Goal: Information Seeking & Learning: Learn about a topic

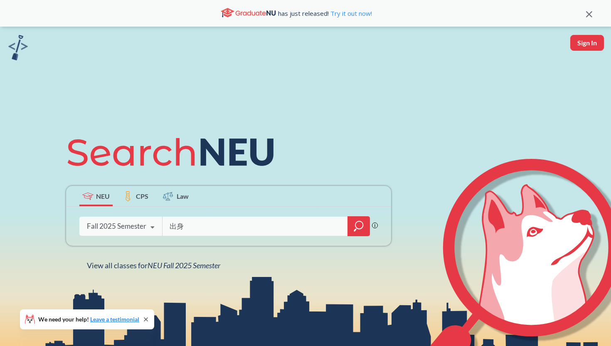
type input "出"
type input "cs 3650"
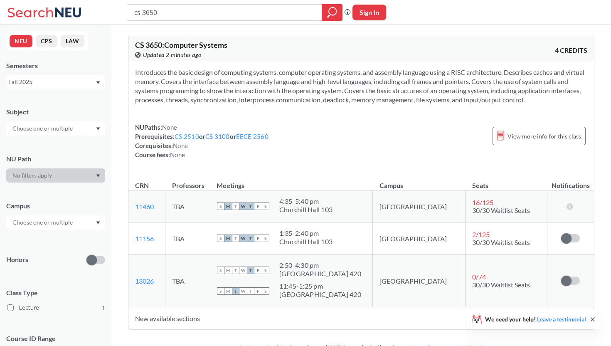
click at [193, 137] on link "CS 2510" at bounding box center [186, 136] width 25 height 7
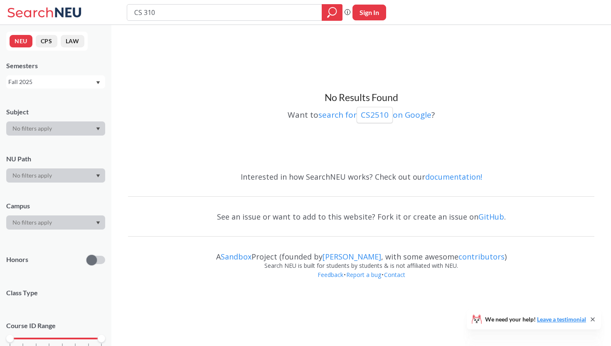
type input "CS 3100"
type input "cs 3650"
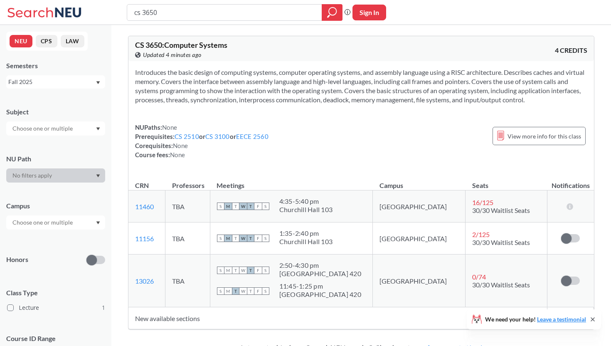
click at [255, 132] on div "NUPaths: None Prerequisites: CS 2510 or CS 3100 or EECE 2560 Corequisites: None…" at bounding box center [201, 141] width 133 height 37
click at [255, 137] on link "EECE 2560" at bounding box center [252, 136] width 32 height 7
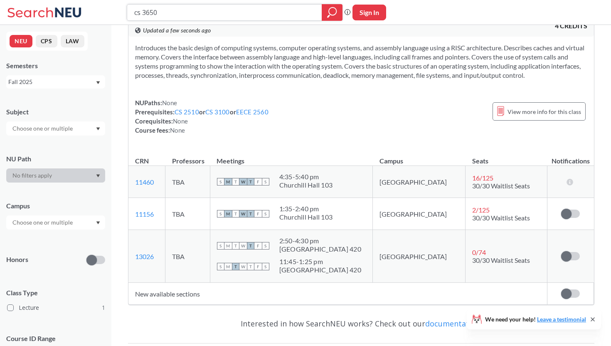
scroll to position [26, 0]
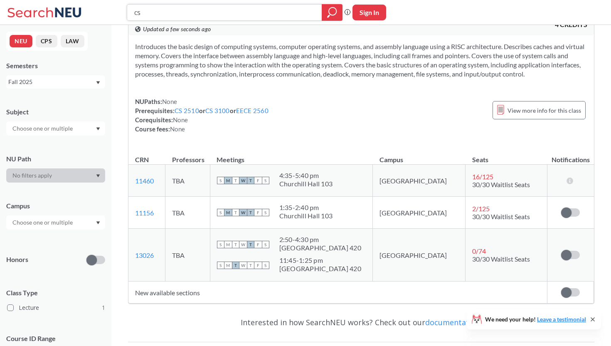
type input "c"
type input "o"
type input "computer hardware"
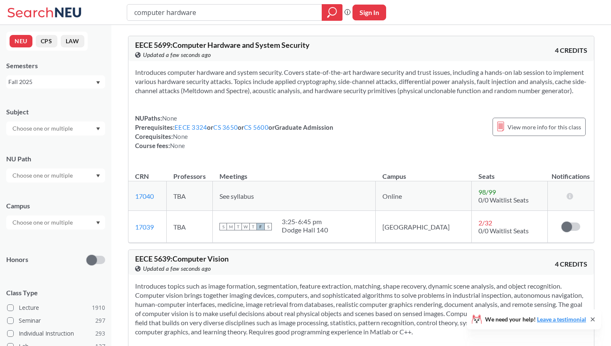
click at [593, 318] on icon at bounding box center [592, 318] width 3 height 3
